Goal: Contribute content: Add original content to the website for others to see

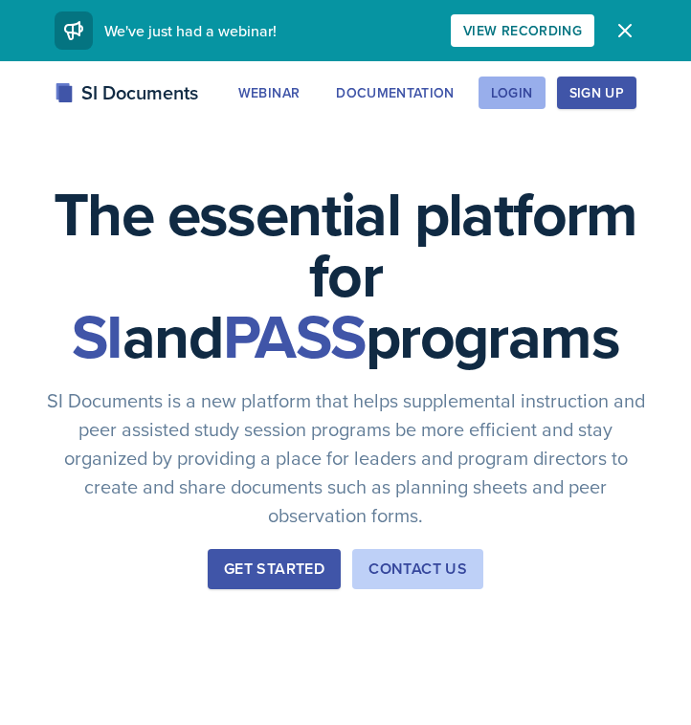
click at [537, 90] on button "Login" at bounding box center [511, 93] width 67 height 33
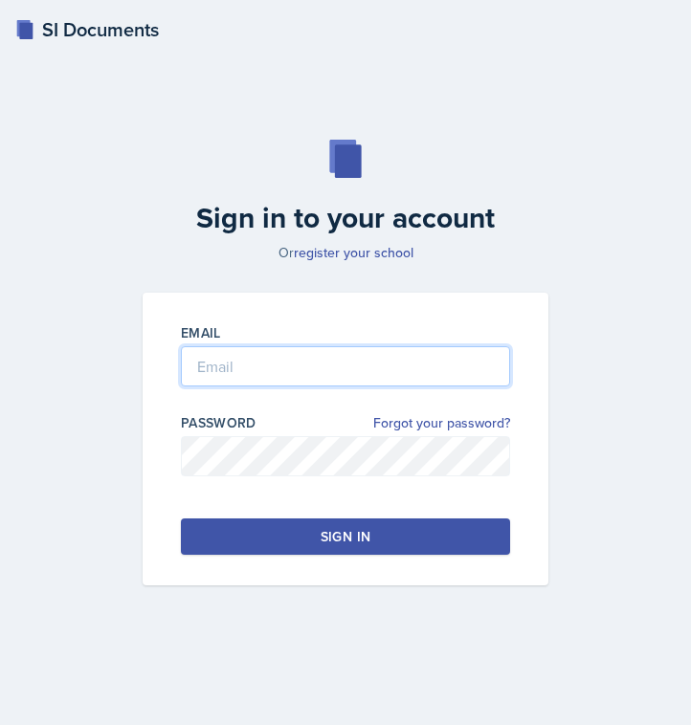
type input "[EMAIL_ADDRESS][DOMAIN_NAME]"
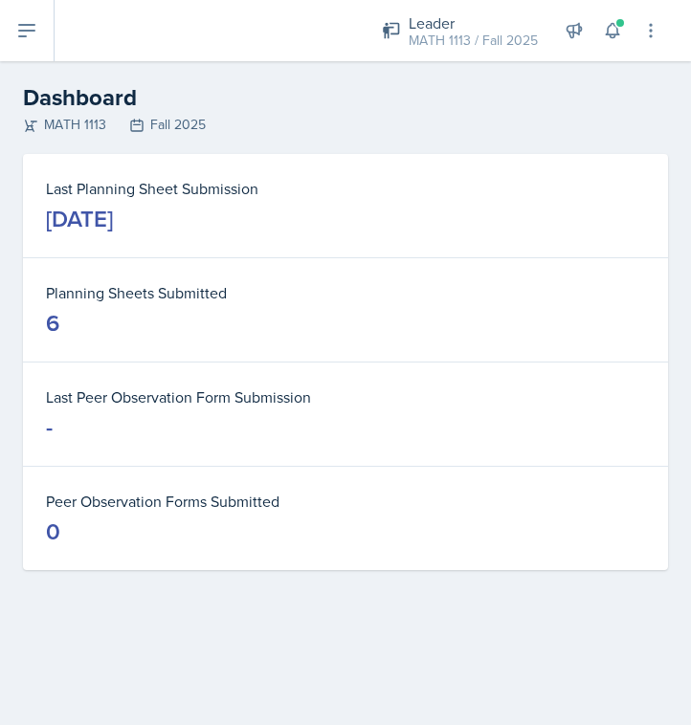
click at [45, 39] on button at bounding box center [27, 30] width 55 height 61
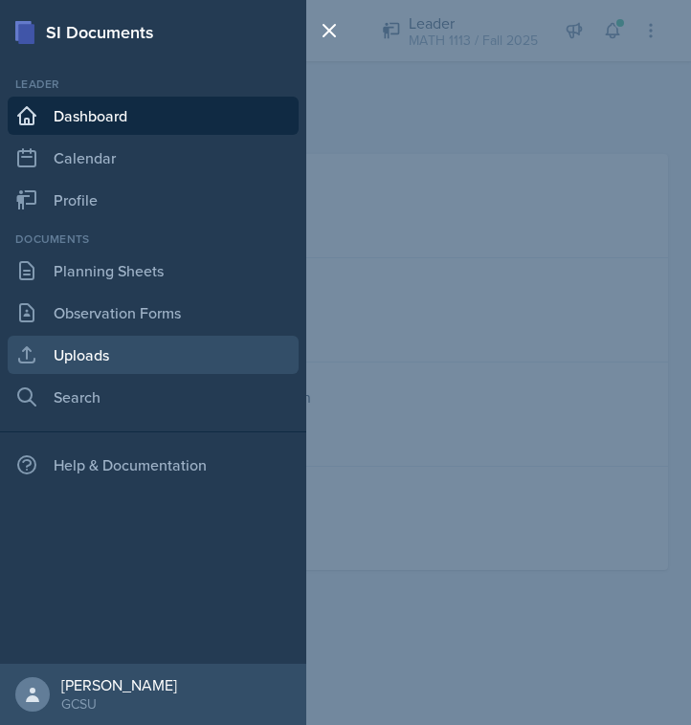
click at [109, 363] on link "Uploads" at bounding box center [153, 355] width 291 height 38
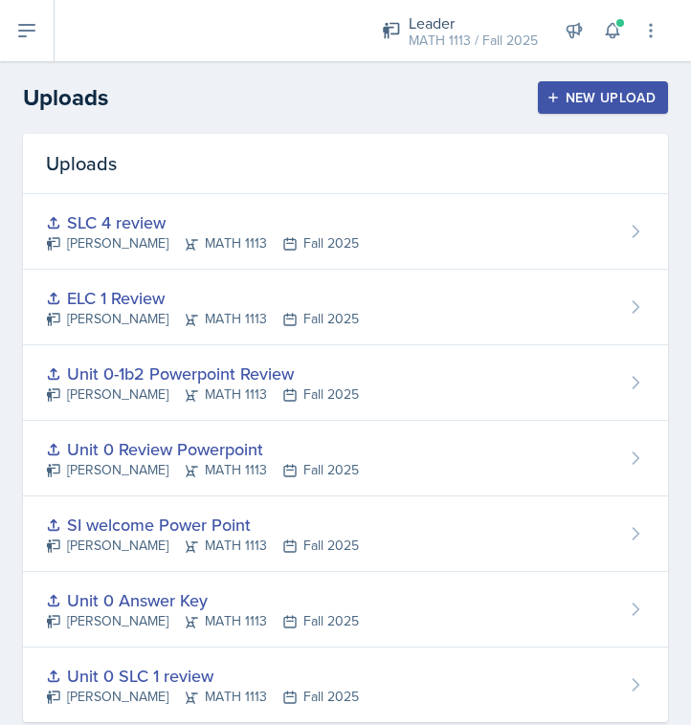
click at [644, 108] on button "New Upload" at bounding box center [603, 97] width 131 height 33
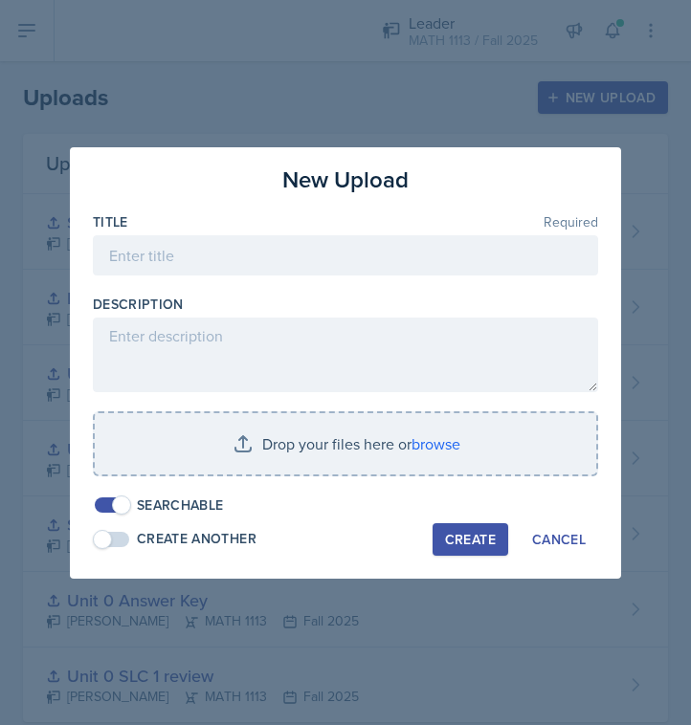
click at [265, 282] on div at bounding box center [345, 285] width 505 height 19
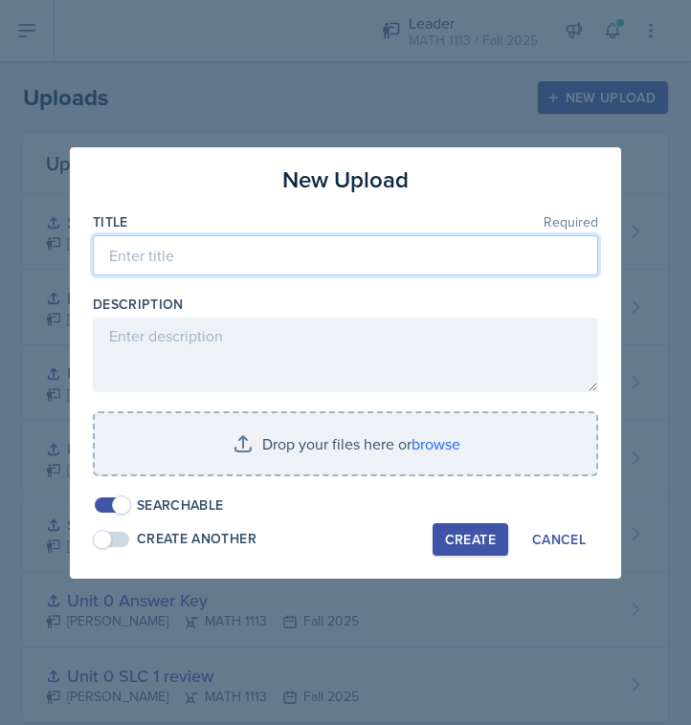
click at [265, 273] on input at bounding box center [345, 255] width 505 height 40
type input "ELC 1 Test Review"
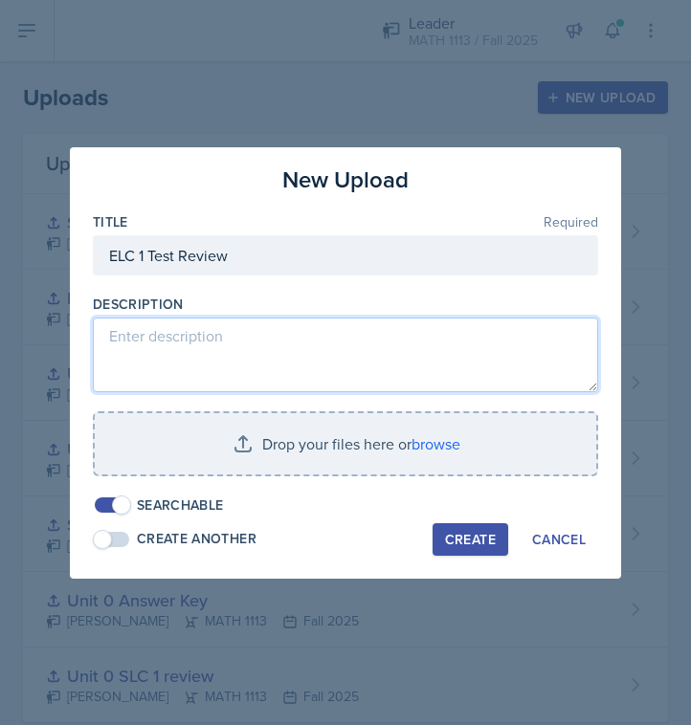
click at [259, 357] on textarea at bounding box center [345, 355] width 505 height 75
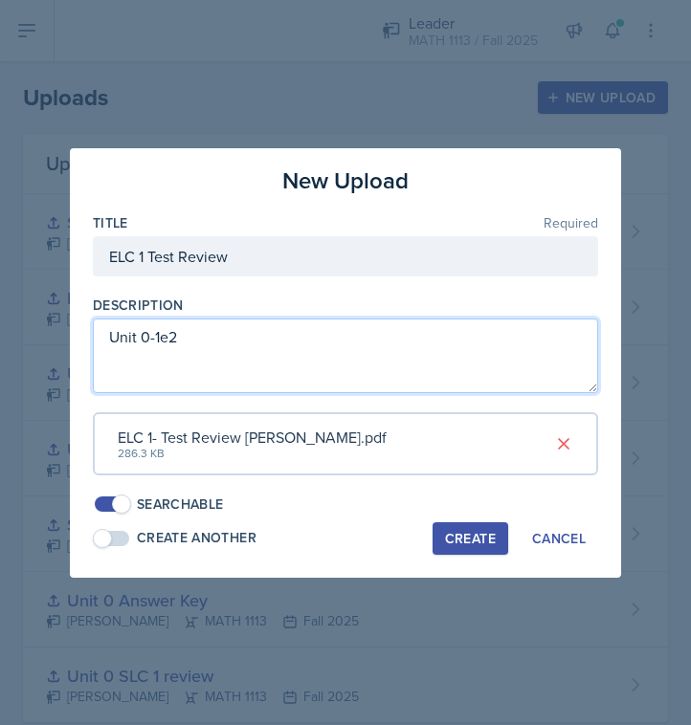
type textarea "Unit 0-1e2"
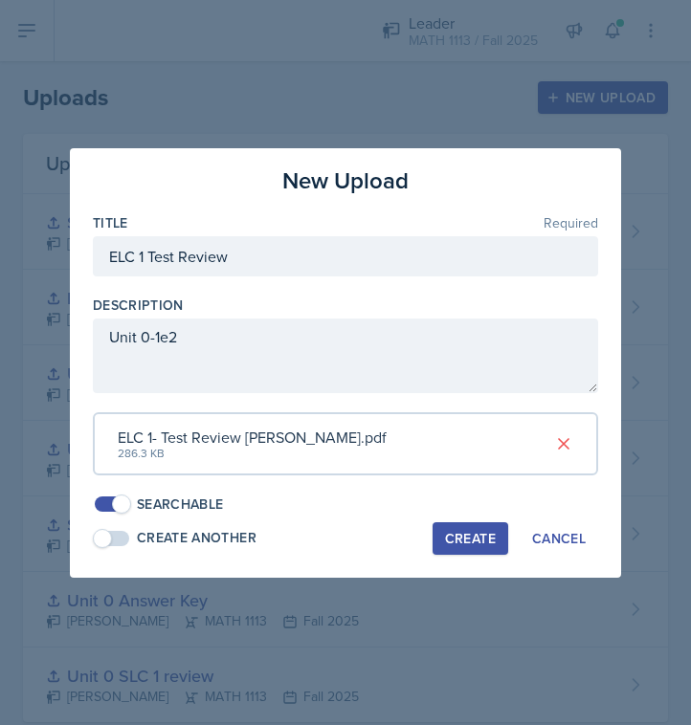
click at [473, 531] on div "Create" at bounding box center [470, 538] width 51 height 15
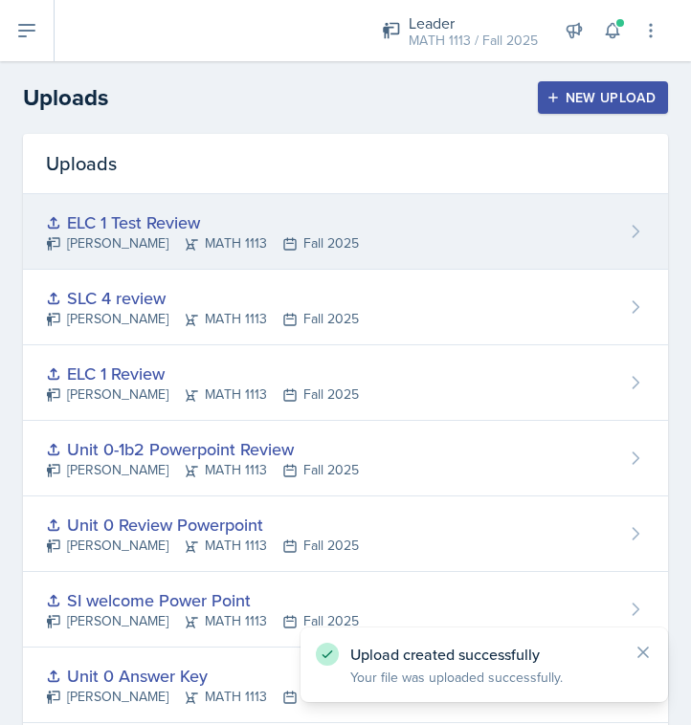
click at [134, 232] on div "ELC 1 Test Review" at bounding box center [202, 223] width 313 height 26
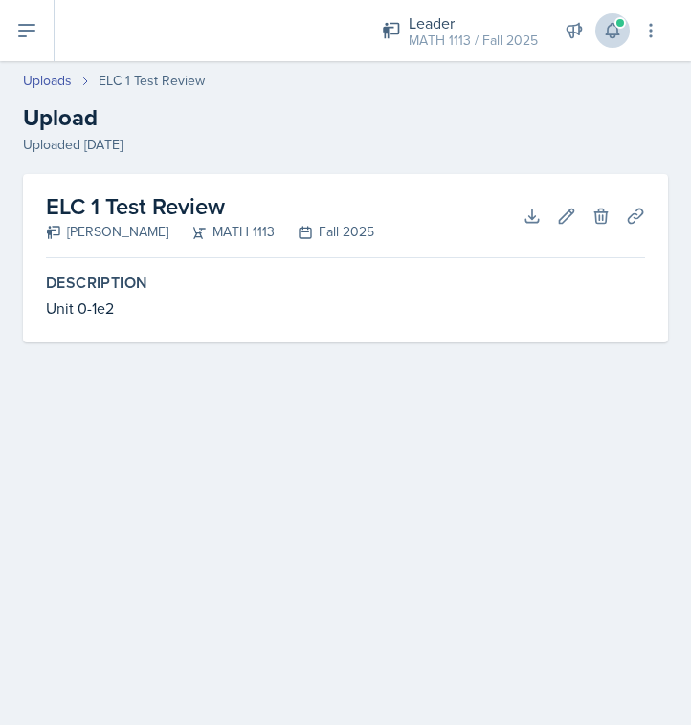
click at [609, 22] on icon at bounding box center [612, 30] width 19 height 19
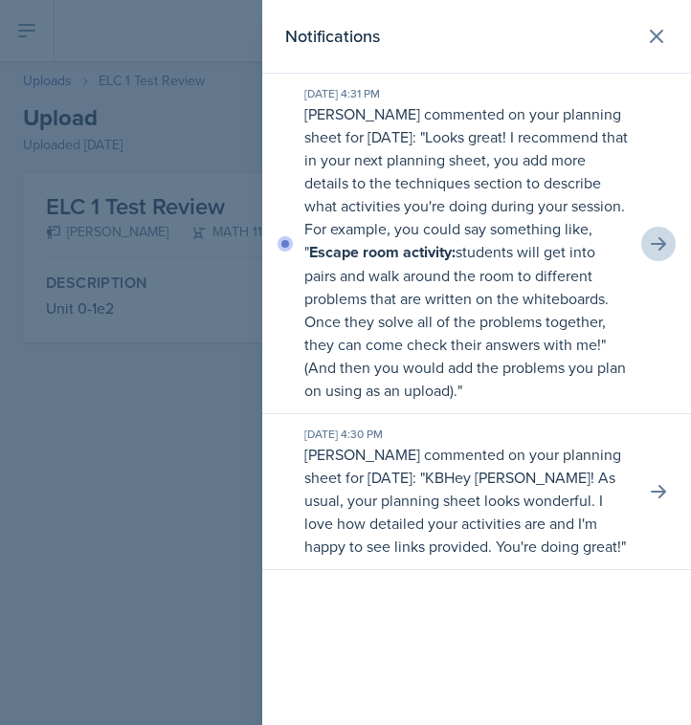
click at [660, 236] on icon at bounding box center [658, 243] width 19 height 19
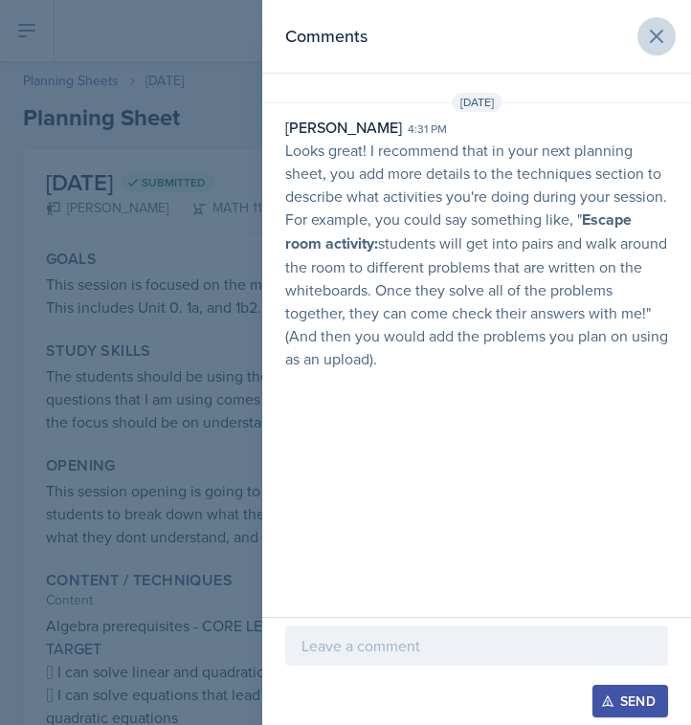
click at [651, 40] on icon at bounding box center [656, 36] width 23 height 23
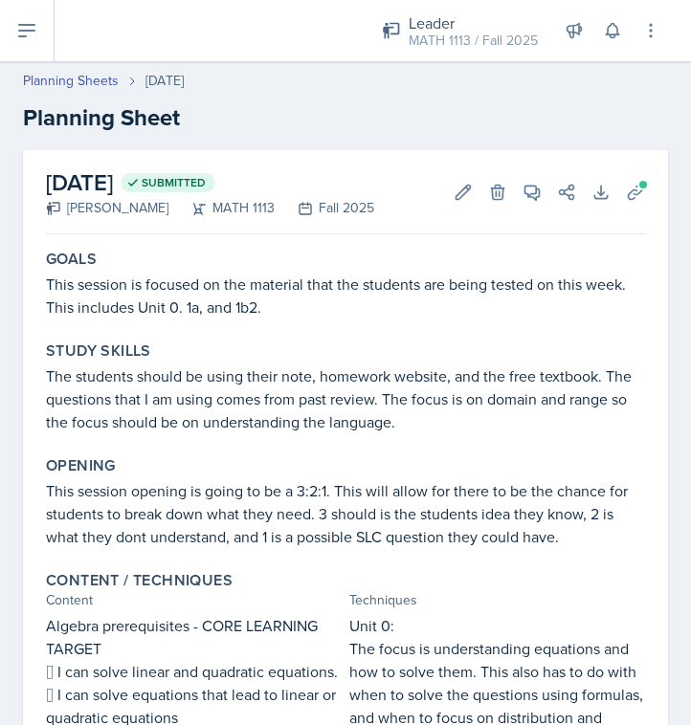
click at [33, 37] on icon at bounding box center [26, 30] width 23 height 23
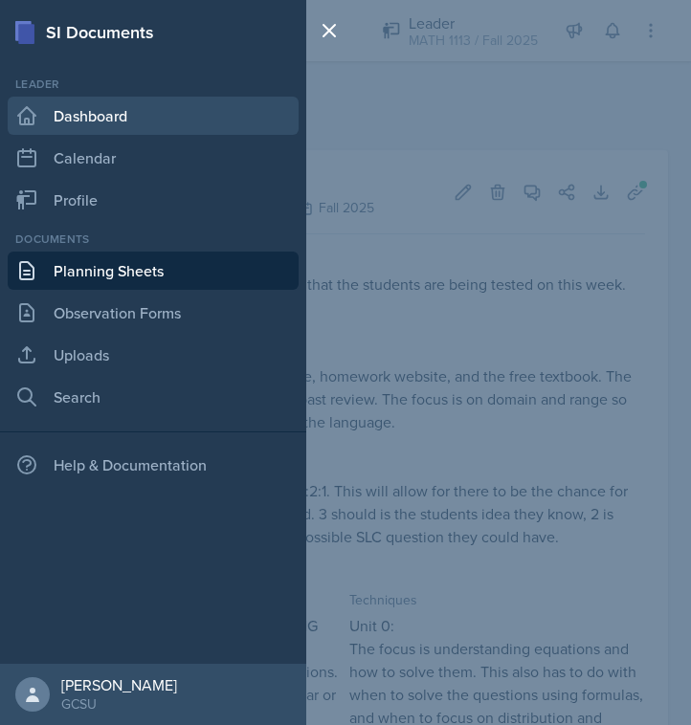
click at [29, 102] on link "Dashboard" at bounding box center [153, 116] width 291 height 38
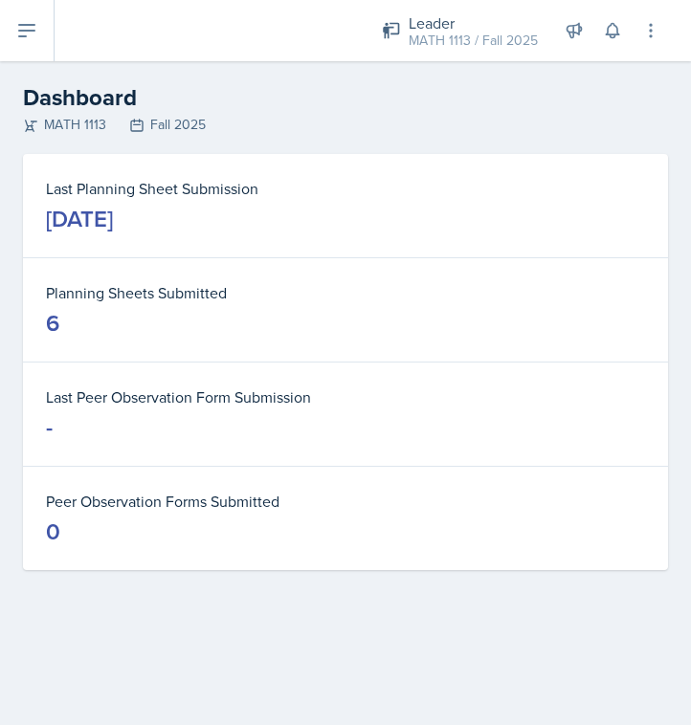
click at [49, 30] on button at bounding box center [27, 30] width 55 height 61
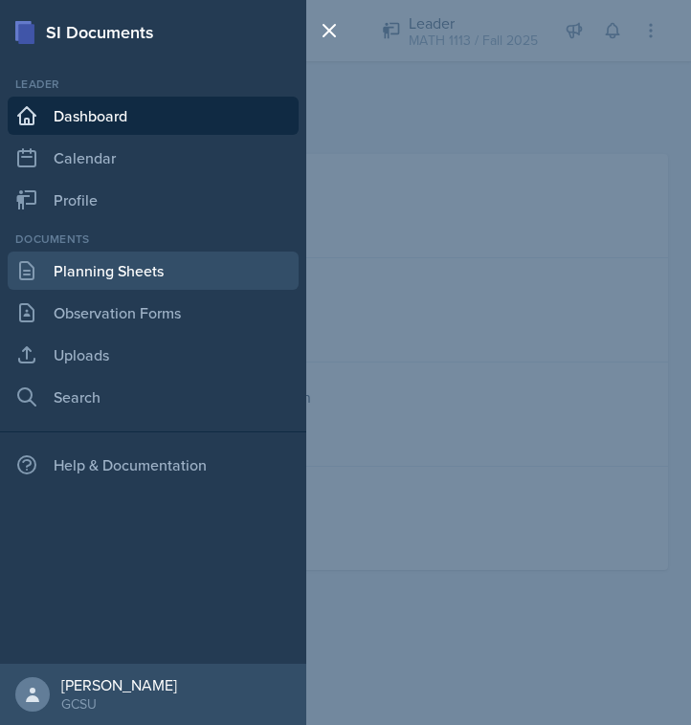
click at [109, 264] on link "Planning Sheets" at bounding box center [153, 271] width 291 height 38
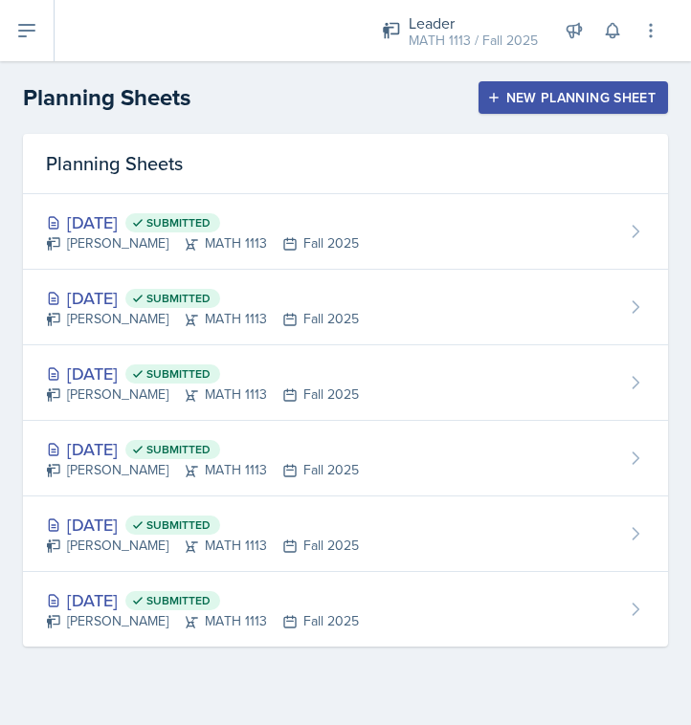
click at [541, 100] on div "New Planning Sheet" at bounding box center [573, 97] width 165 height 15
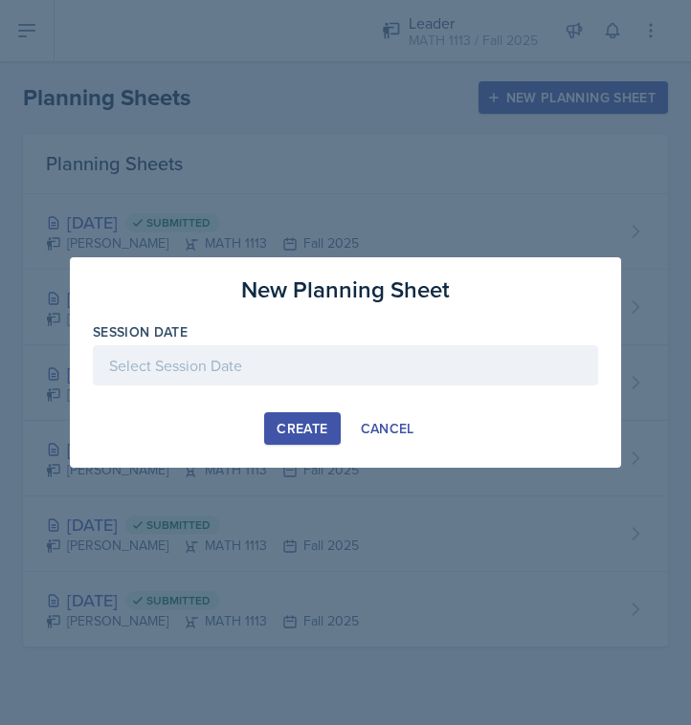
click at [255, 364] on div at bounding box center [345, 365] width 505 height 40
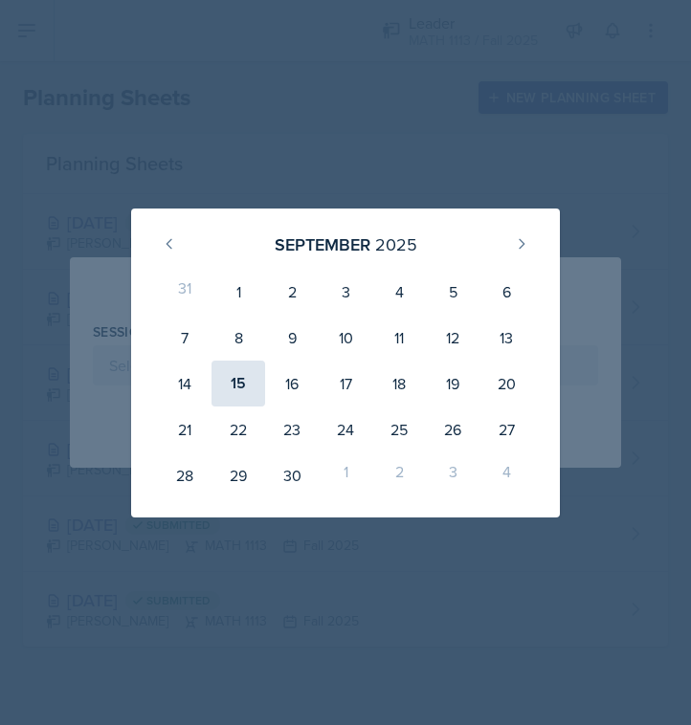
click at [226, 382] on div "15" at bounding box center [238, 384] width 54 height 46
type input "[DATE]"
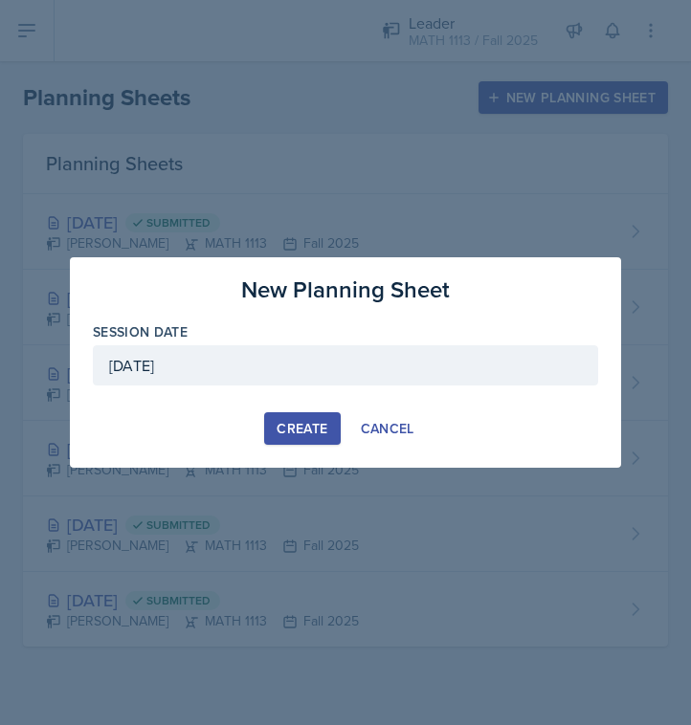
click at [291, 413] on button "Create" at bounding box center [302, 428] width 76 height 33
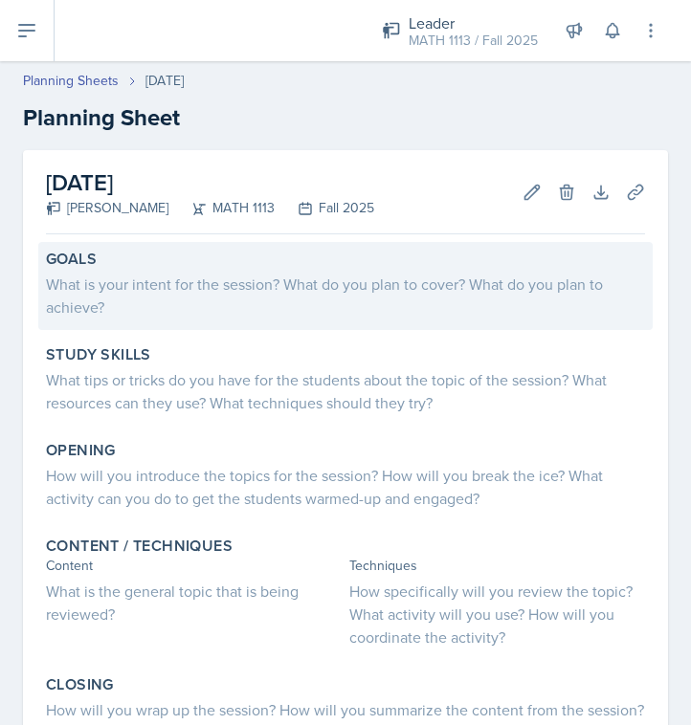
click at [83, 273] on div "What is your intent for the session? What do you plan to cover? What do you pla…" at bounding box center [345, 296] width 599 height 46
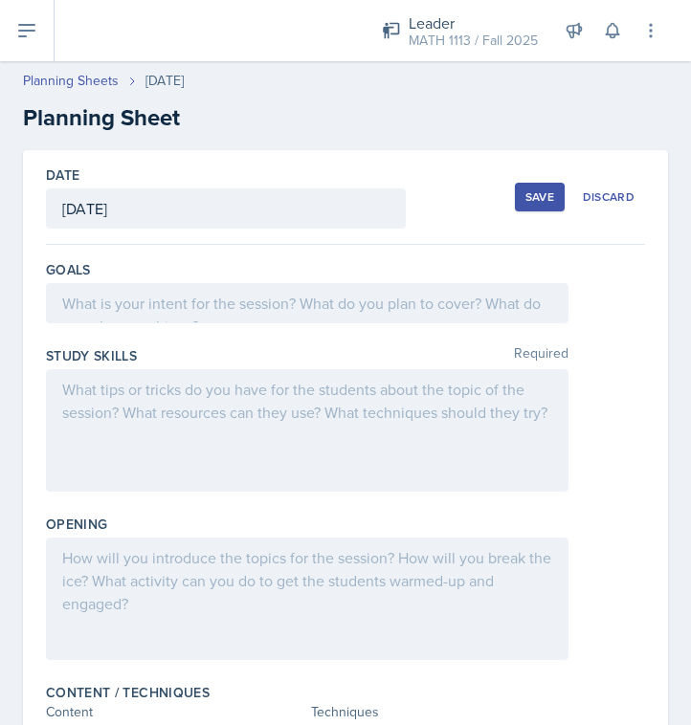
click at [84, 279] on div "Goals" at bounding box center [345, 296] width 599 height 86
click at [84, 299] on div at bounding box center [307, 303] width 522 height 40
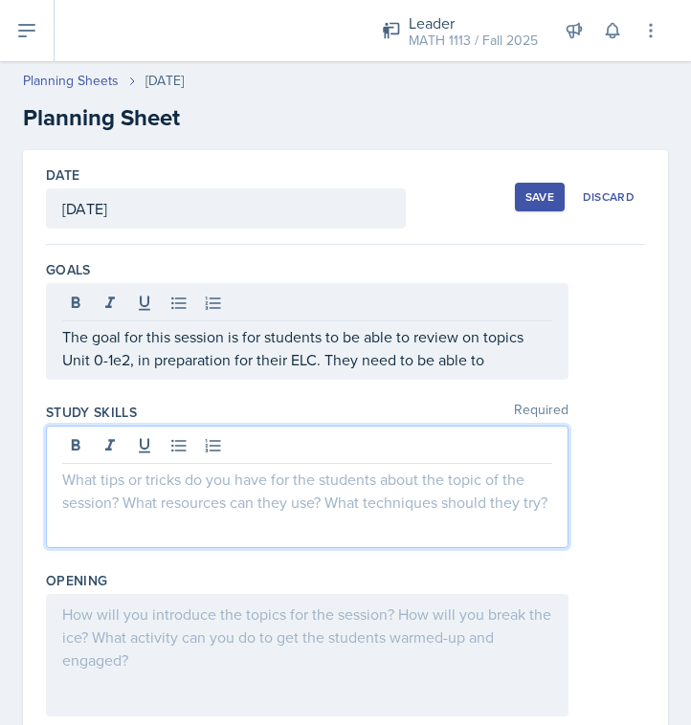
click at [291, 442] on div at bounding box center [307, 487] width 522 height 122
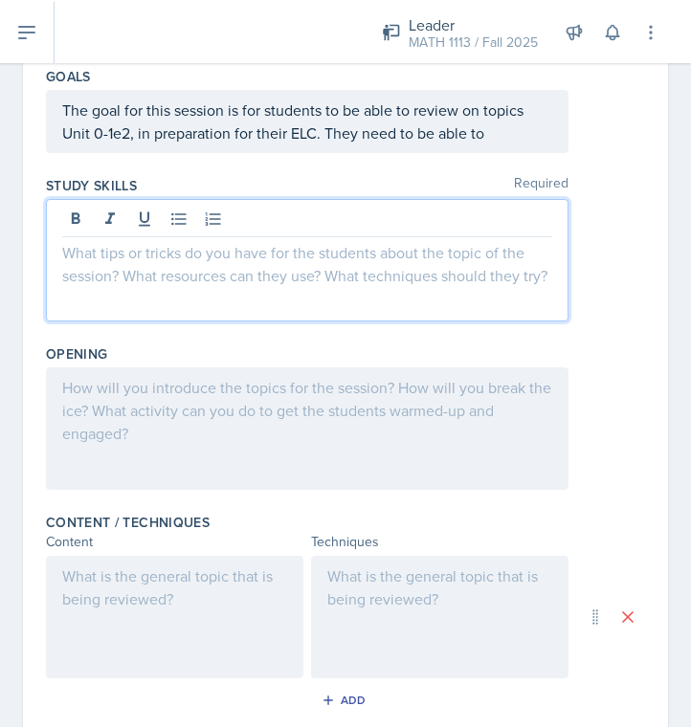
scroll to position [197, 0]
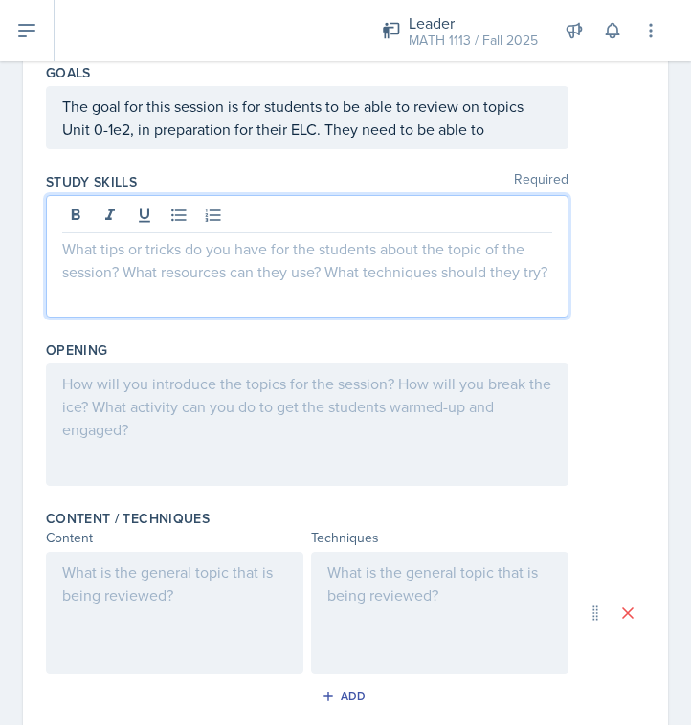
click at [487, 587] on div at bounding box center [439, 613] width 257 height 122
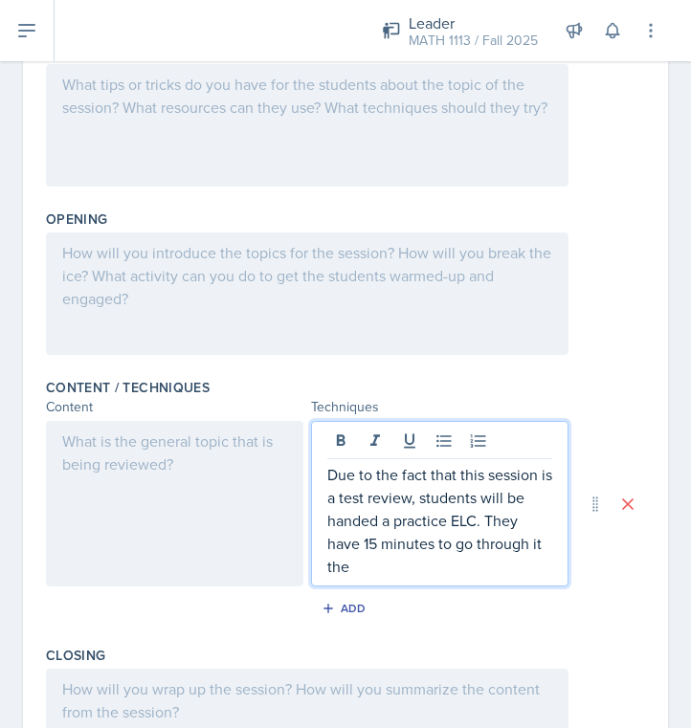
scroll to position [329, 0]
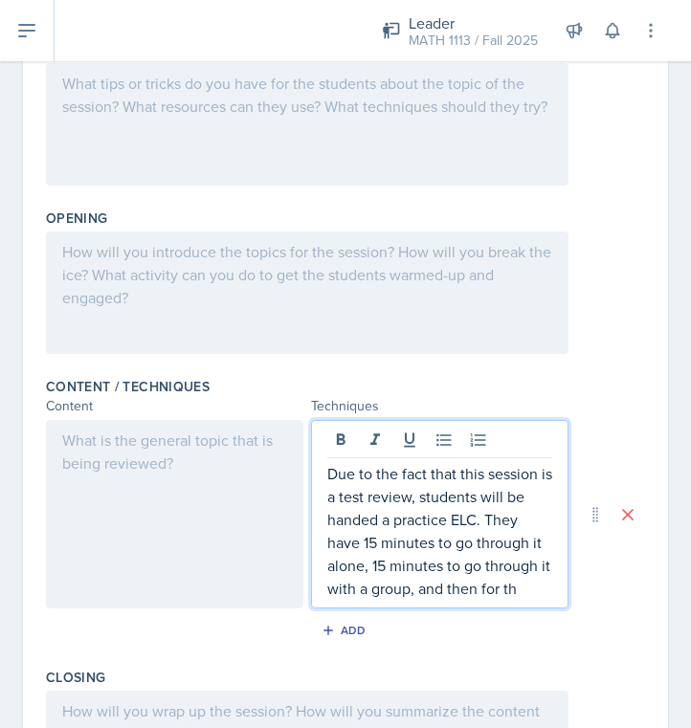
click at [384, 565] on p "Due to the fact that this session is a test review, students will be handed a p…" at bounding box center [439, 531] width 225 height 138
click at [534, 587] on p "Due to the fact that this session is a test review, students will be handed a p…" at bounding box center [439, 531] width 225 height 138
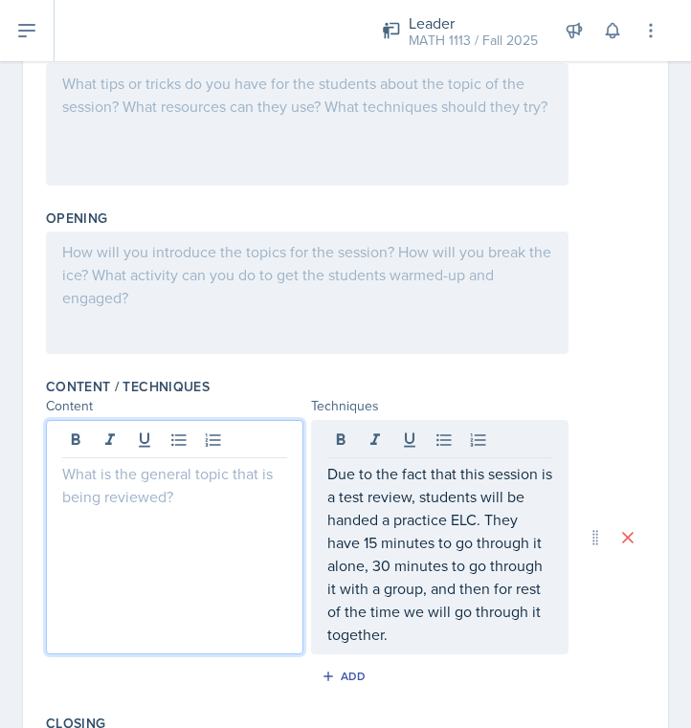
click at [178, 441] on div at bounding box center [174, 537] width 257 height 234
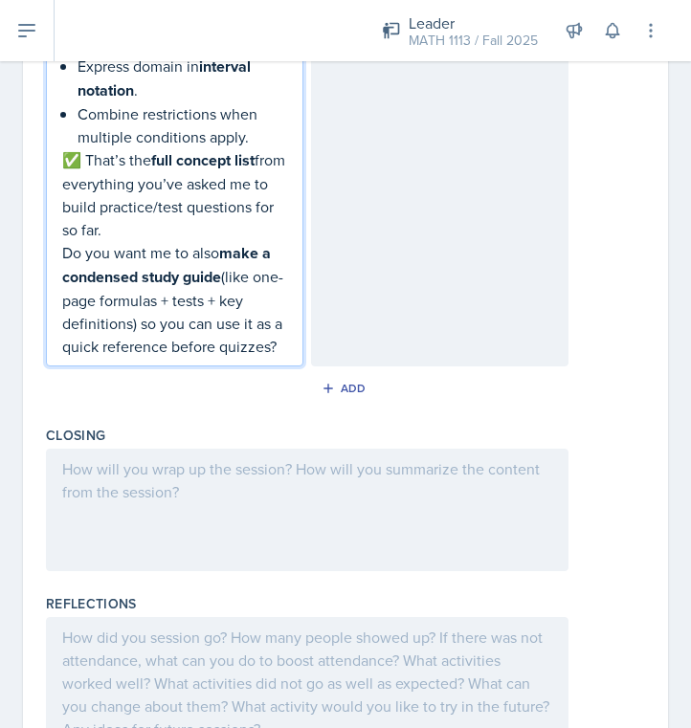
scroll to position [2708, 0]
drag, startPoint x: 63, startPoint y: 527, endPoint x: 295, endPoint y: 386, distance: 271.4
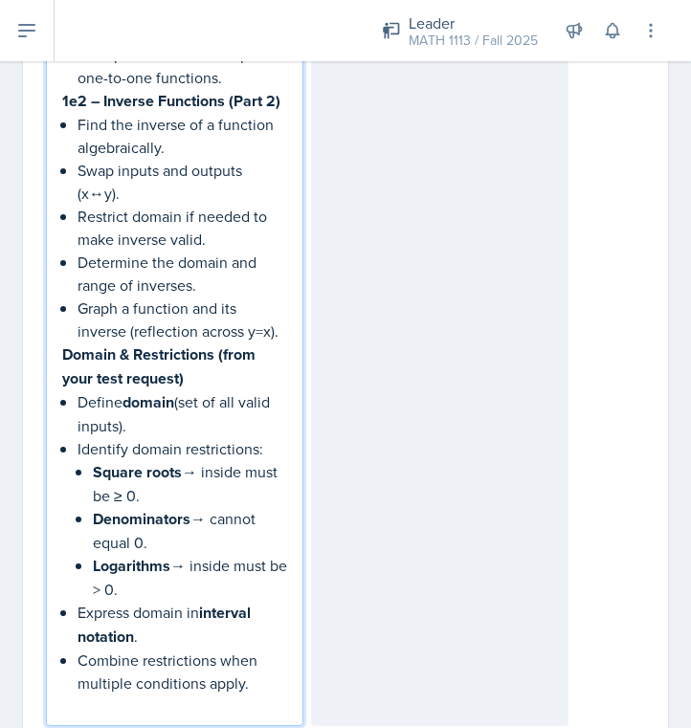
scroll to position [2148, 0]
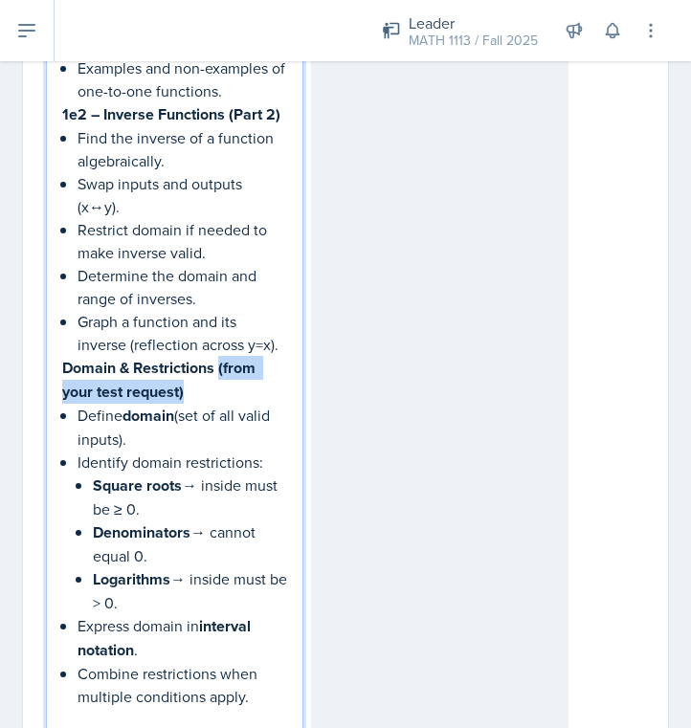
drag, startPoint x: 212, startPoint y: 415, endPoint x: 218, endPoint y: 390, distance: 25.5
click at [218, 390] on p "Domain & Restrictions (from your test request)" at bounding box center [174, 380] width 225 height 48
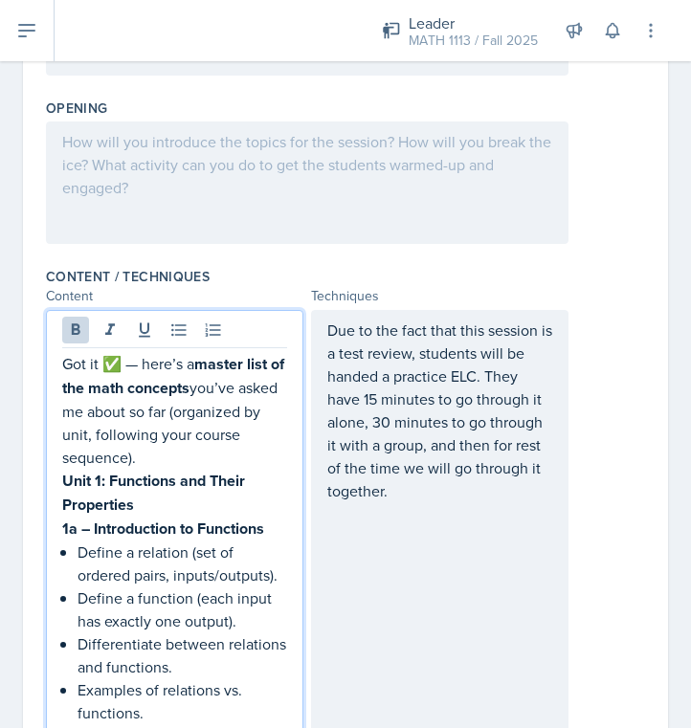
scroll to position [441, 0]
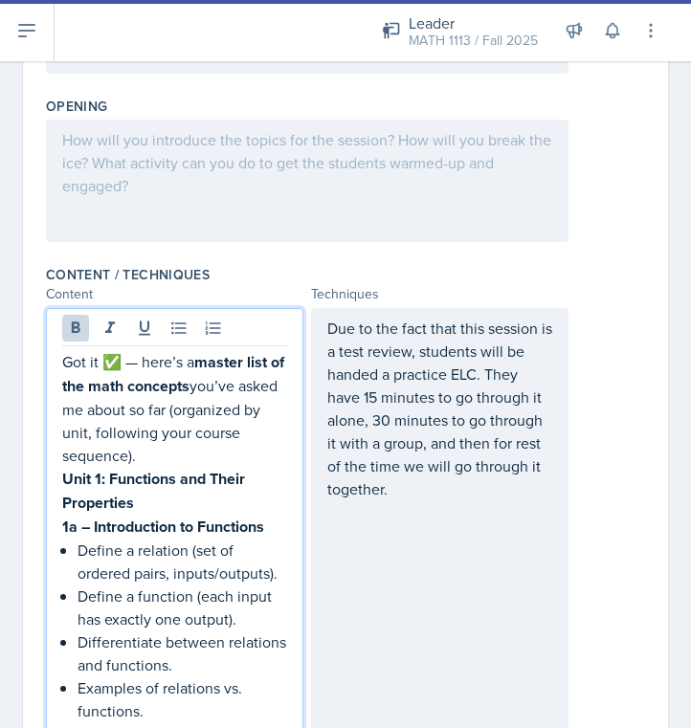
drag, startPoint x: 140, startPoint y: 461, endPoint x: 44, endPoint y: 352, distance: 145.1
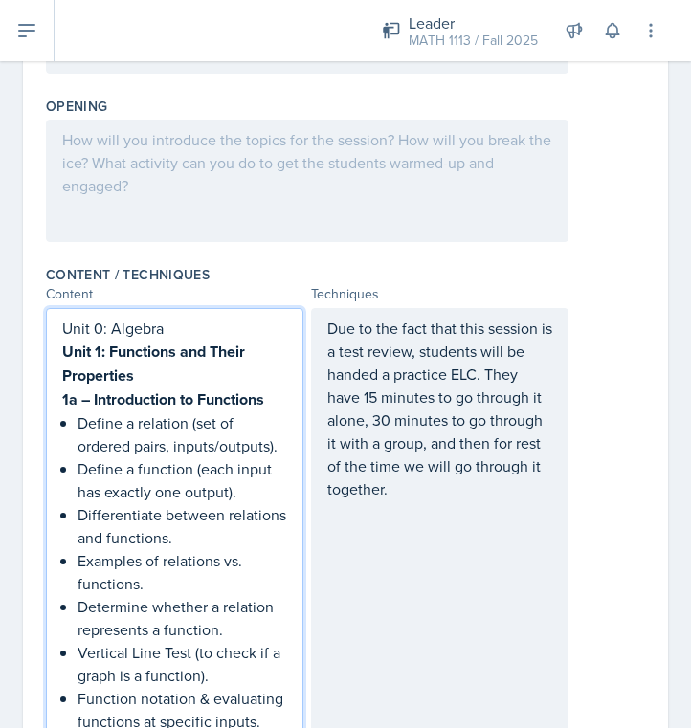
click at [244, 476] on p "Define a function (each input has exactly one output)." at bounding box center [182, 480] width 210 height 46
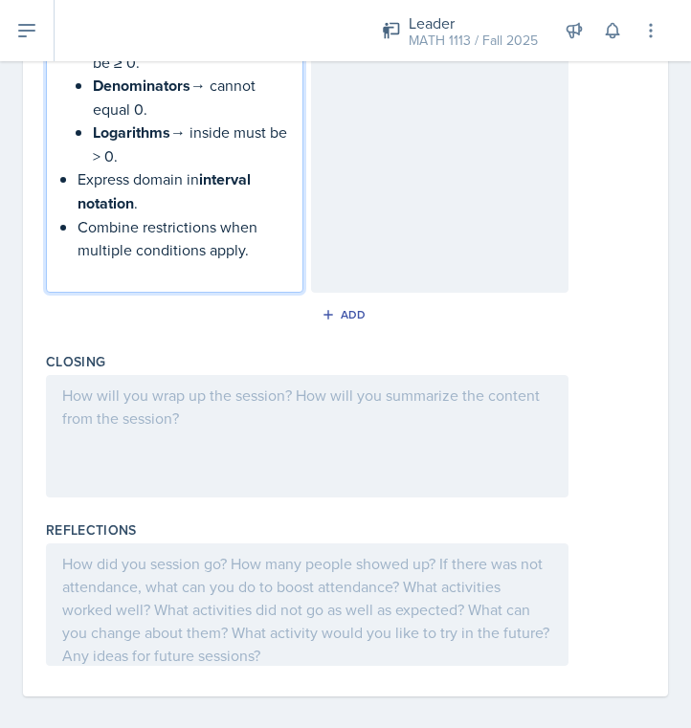
scroll to position [2453, 0]
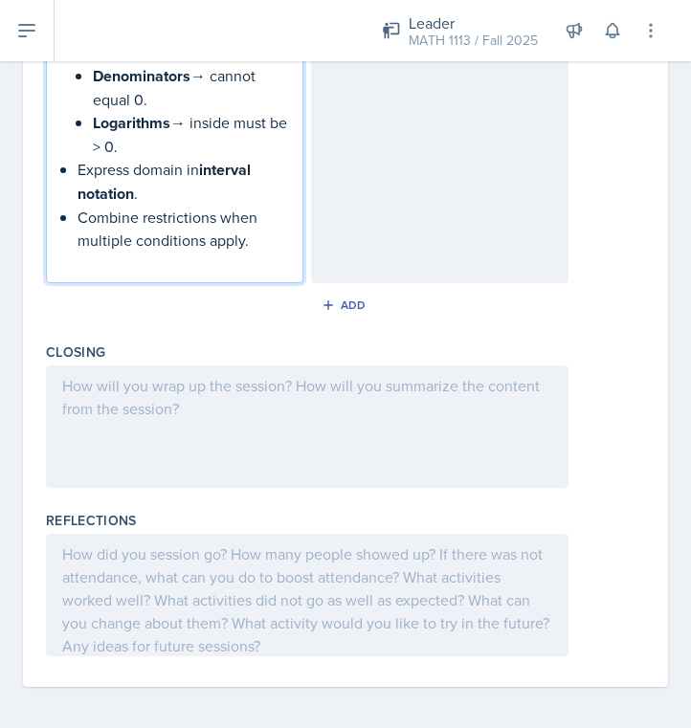
click at [244, 476] on div at bounding box center [307, 426] width 522 height 122
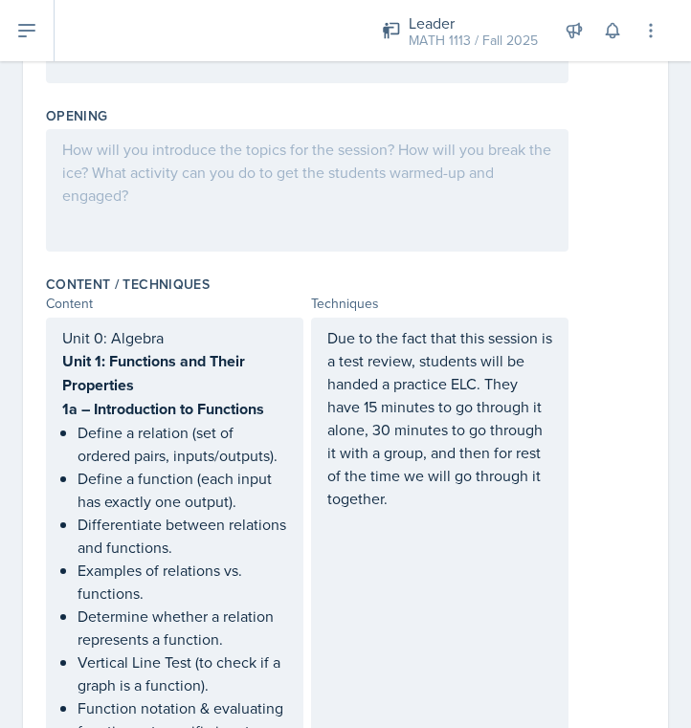
scroll to position [441, 0]
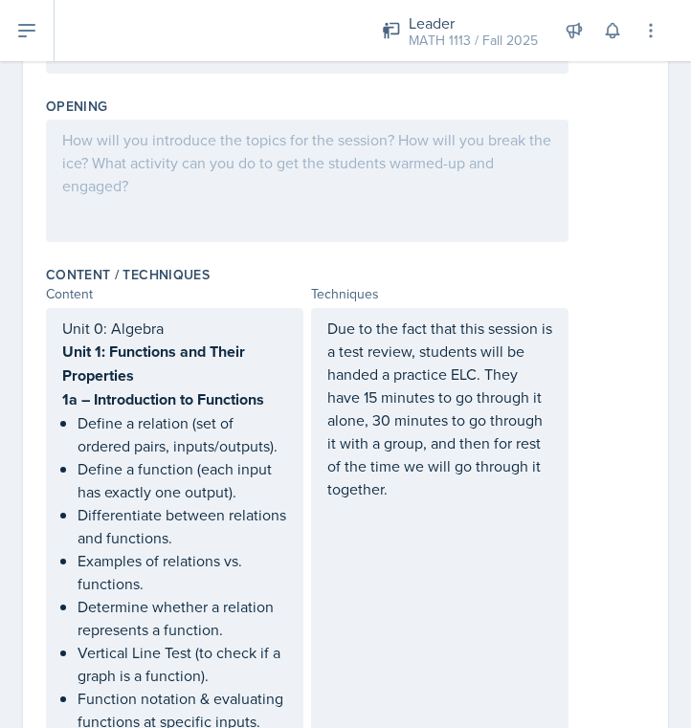
click at [420, 478] on p "Due to the fact that this session is a test review, students will be handed a p…" at bounding box center [439, 409] width 225 height 184
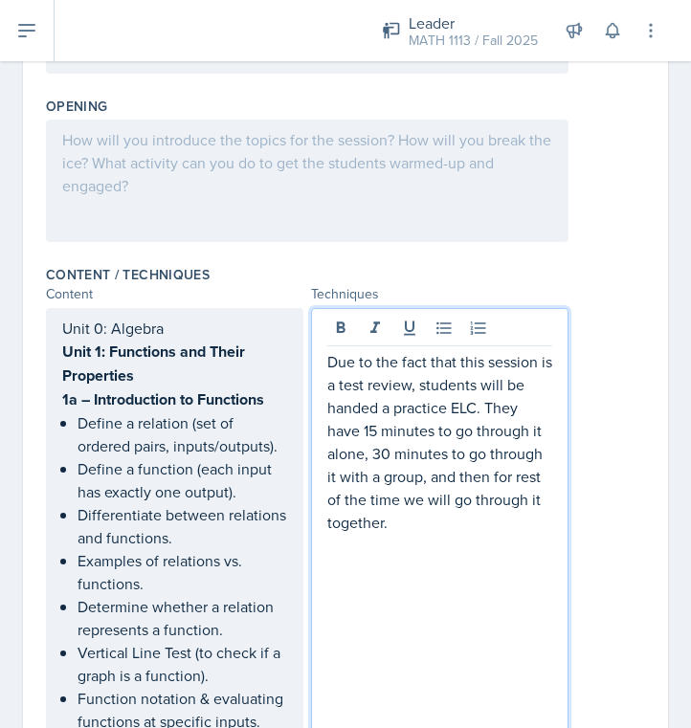
click at [333, 363] on p "Due to the fact that this session is a test review, students will be handed a p…" at bounding box center [439, 442] width 225 height 184
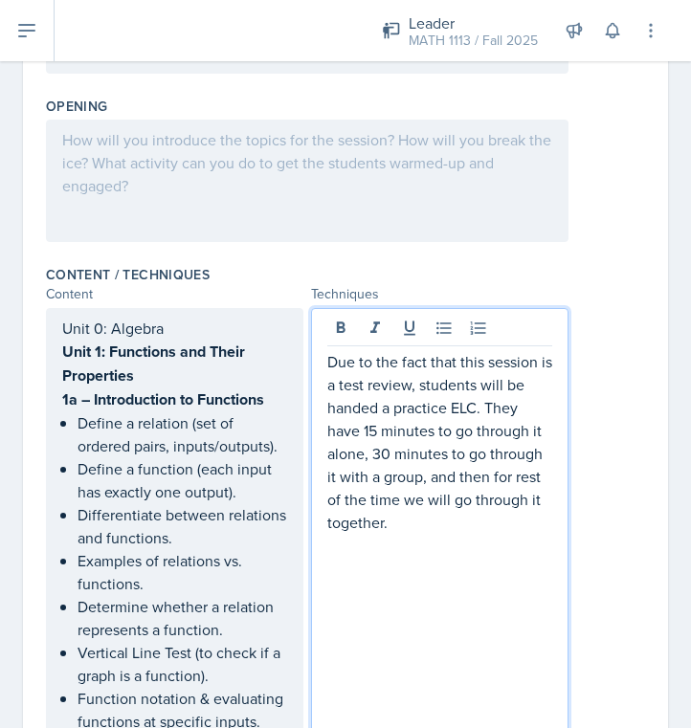
click at [423, 523] on p "Due to the fact that this session is a test review, students will be handed a p…" at bounding box center [439, 442] width 225 height 184
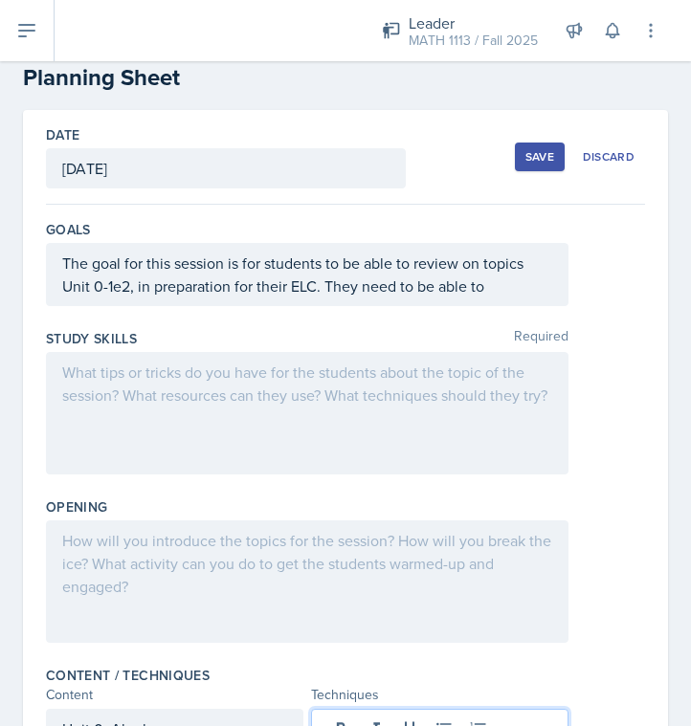
scroll to position [43, 0]
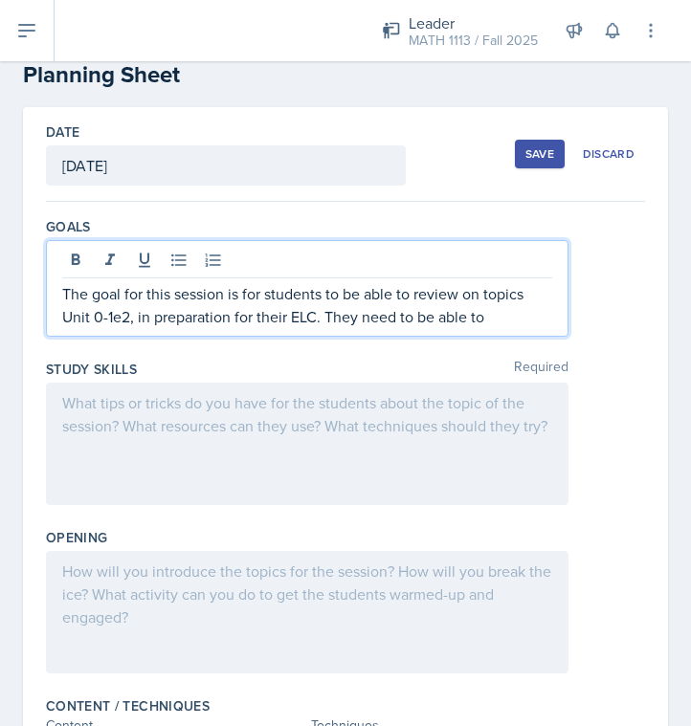
click at [524, 294] on p "The goal for this session is for students to be able to review on topics Unit 0…" at bounding box center [307, 305] width 490 height 46
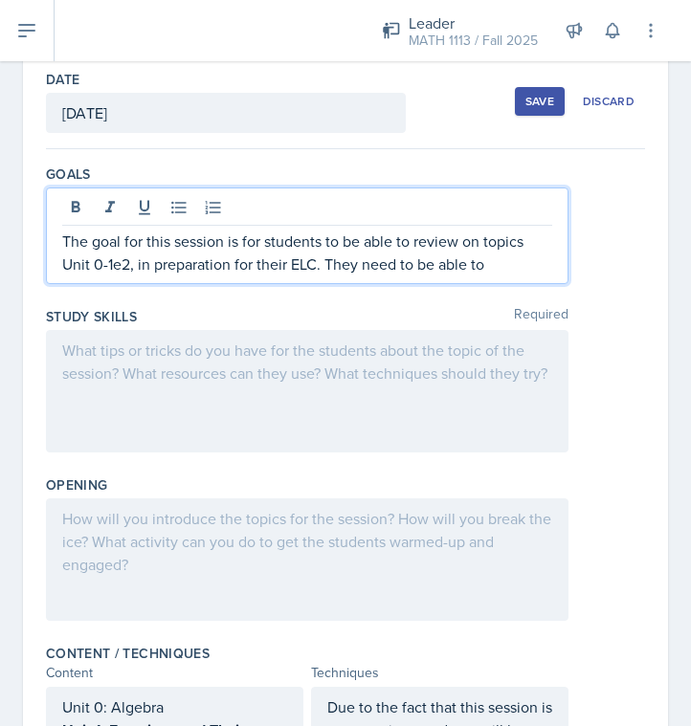
scroll to position [99, 0]
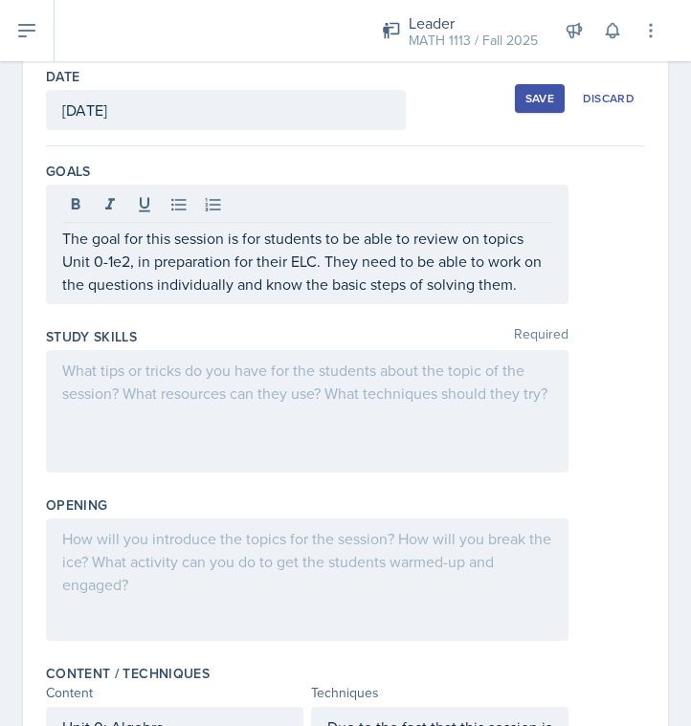
click at [548, 105] on div "Save" at bounding box center [539, 98] width 29 height 15
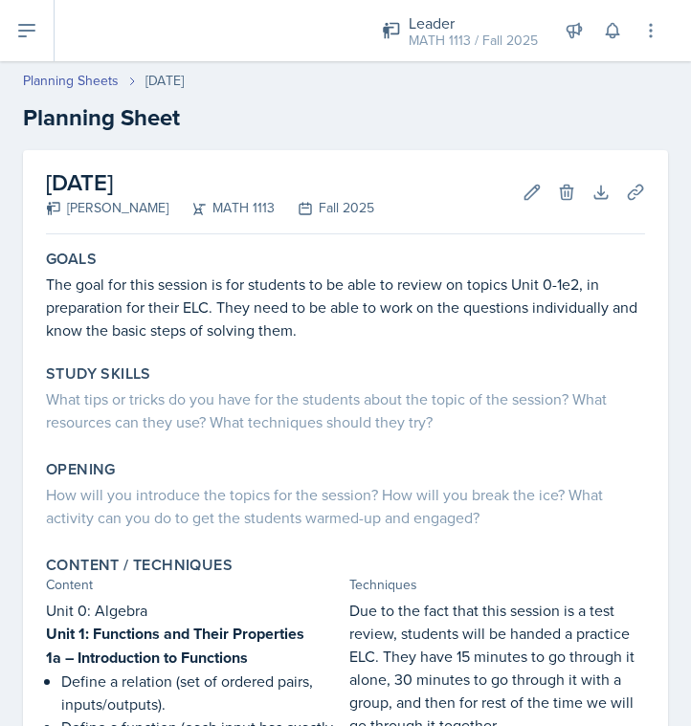
scroll to position [0, 0]
